Goal: Navigation & Orientation: Understand site structure

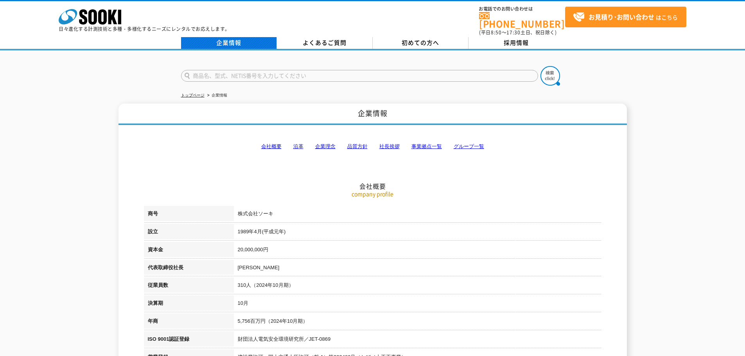
click at [232, 42] on link "企業情報" at bounding box center [229, 43] width 96 height 12
click at [275, 144] on link "会社概要" at bounding box center [271, 147] width 20 height 6
click at [428, 144] on link "事業拠点一覧" at bounding box center [427, 147] width 31 height 6
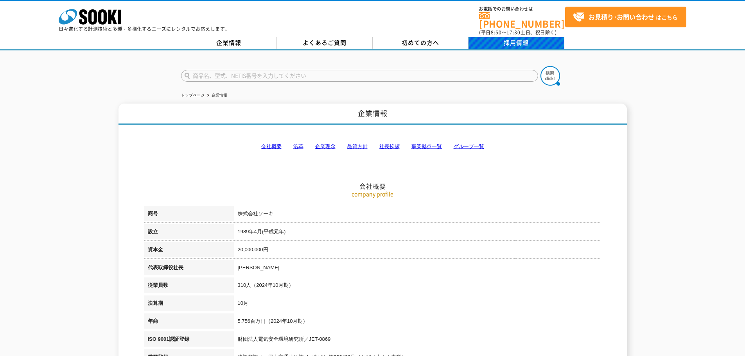
click at [504, 38] on link "採用情報" at bounding box center [517, 43] width 96 height 12
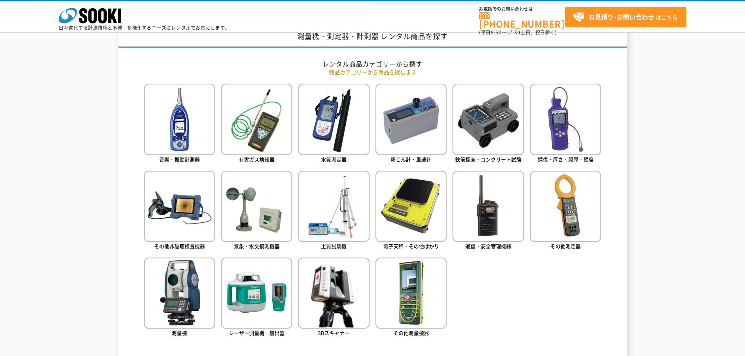
scroll to position [321, 0]
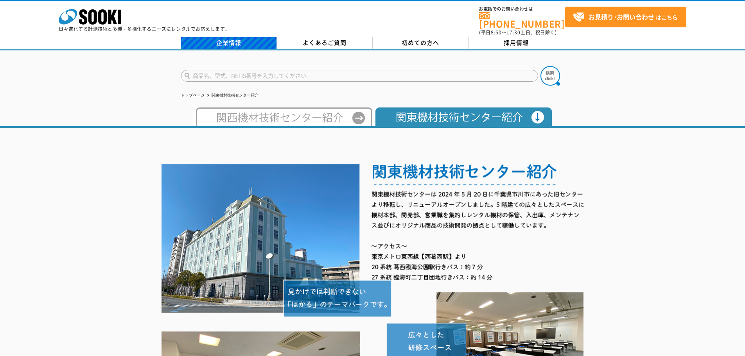
click at [234, 37] on link "企業情報" at bounding box center [229, 43] width 96 height 12
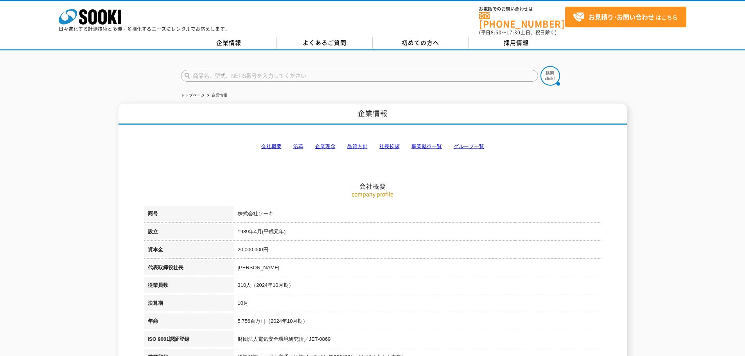
click at [433, 144] on link "事業拠点一覧" at bounding box center [427, 147] width 31 height 6
click at [246, 40] on link "企業情報" at bounding box center [229, 43] width 96 height 12
click at [329, 37] on link "よくあるご質問" at bounding box center [325, 43] width 96 height 12
